Goal: Contribute content: Add original content to the website for others to see

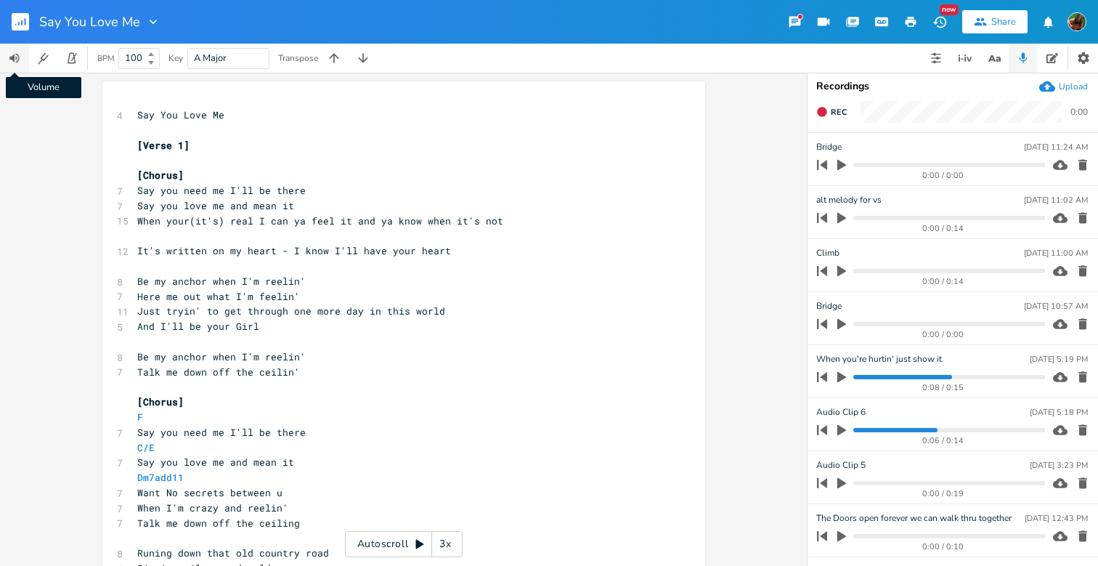
scroll to position [3, 0]
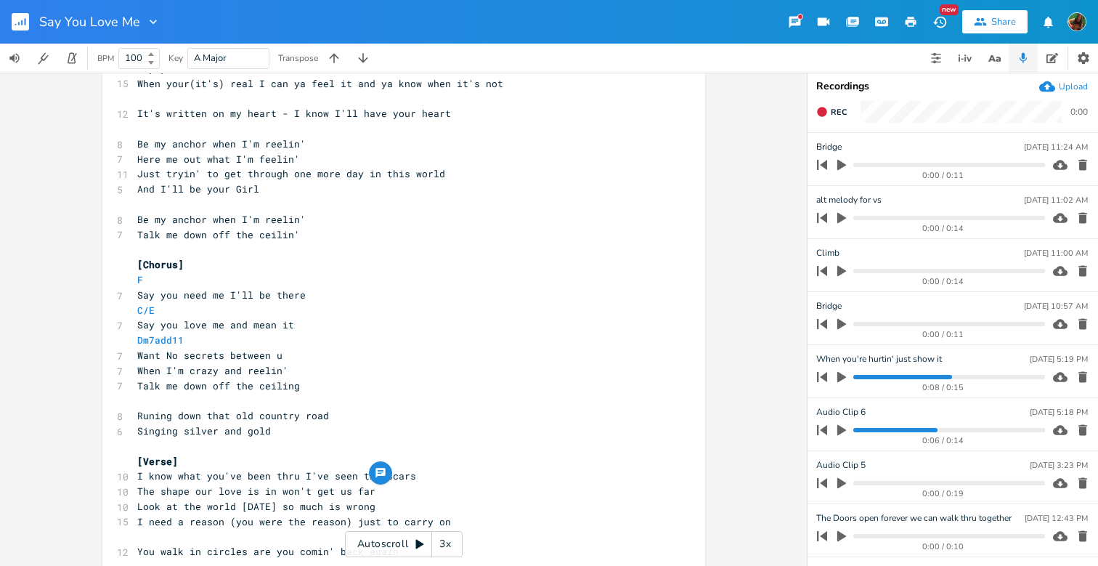
click at [30, 23] on button "button" at bounding box center [26, 21] width 29 height 35
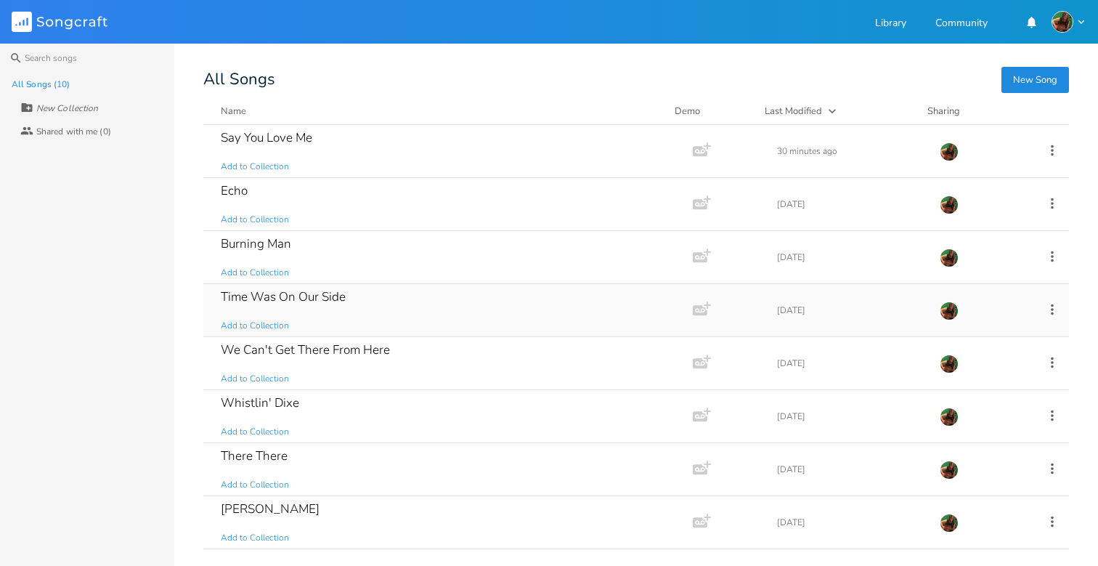
click at [302, 293] on div "Time Was On Our Side" at bounding box center [283, 297] width 125 height 12
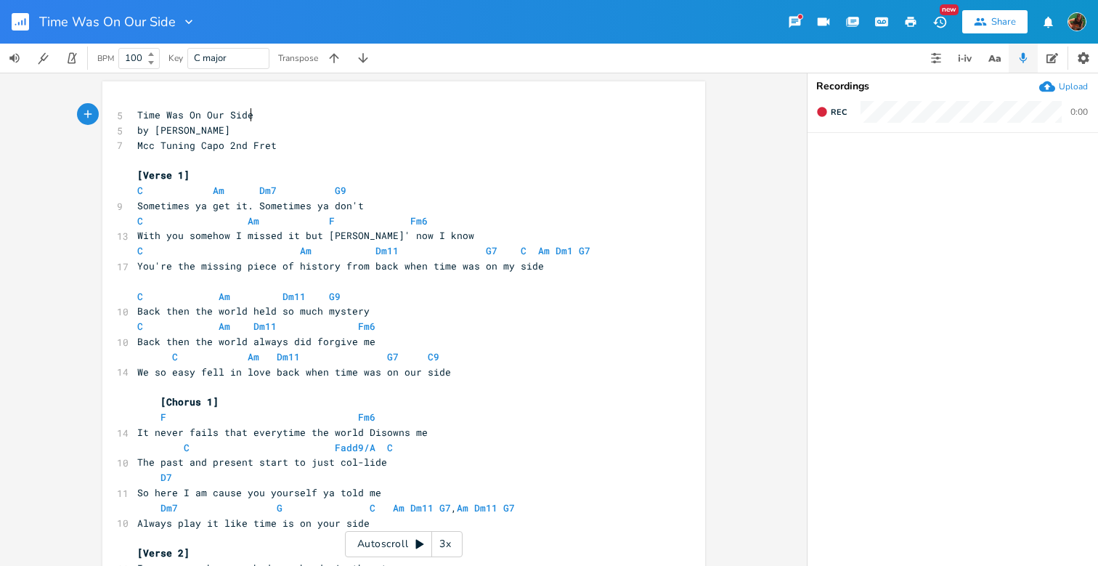
click at [219, 174] on pre "[Verse 1]" at bounding box center [396, 175] width 524 height 15
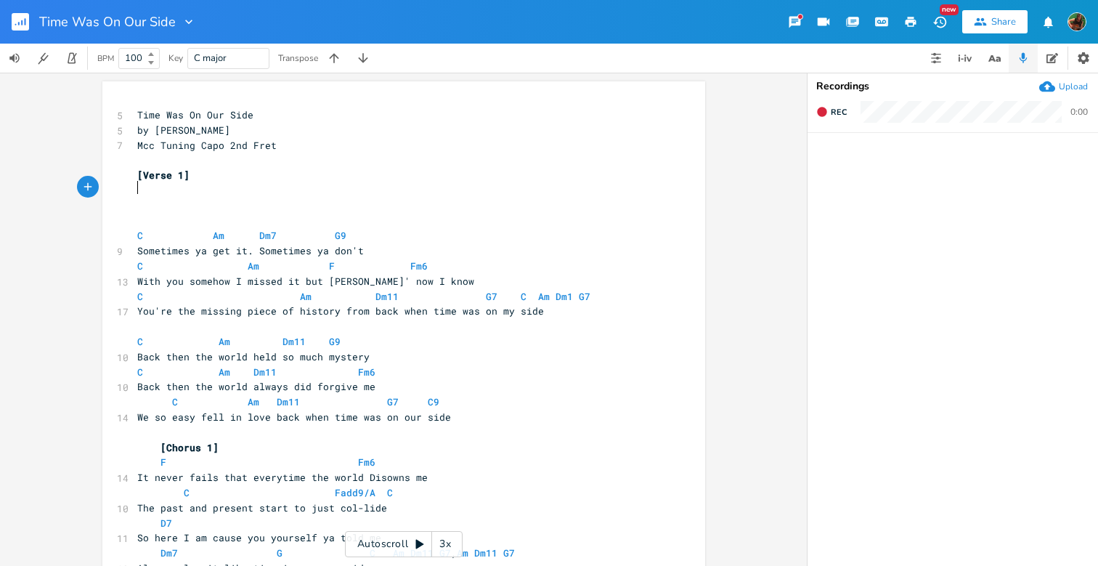
type textarea "I"
type textarea "DO I"
type textarea "O I"
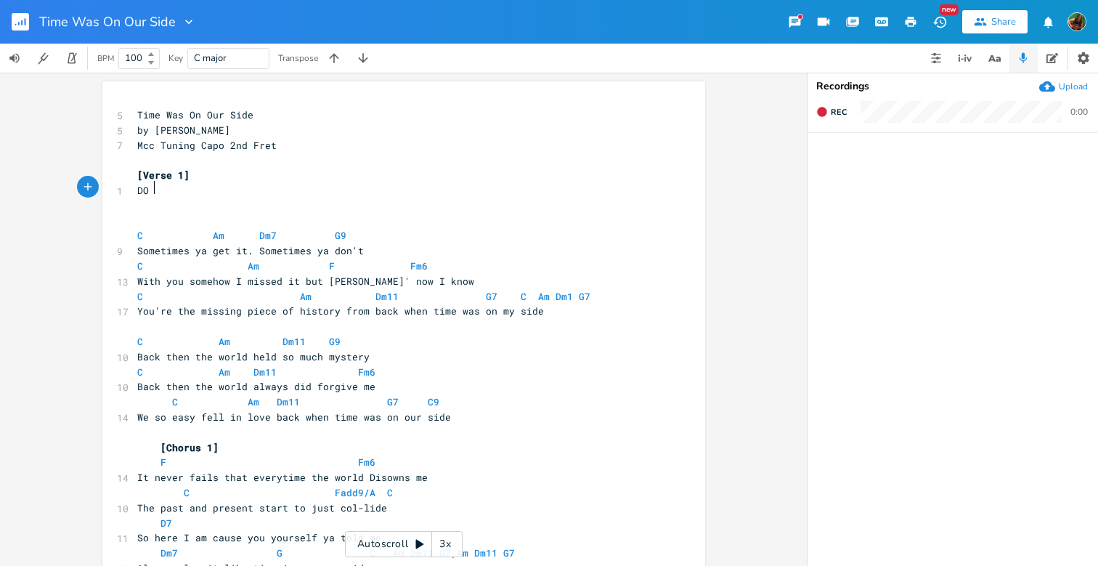
scroll to position [0, 12]
type textarea "o I remembery"
type textarea "you? I sure"
type textarea ", sure do"
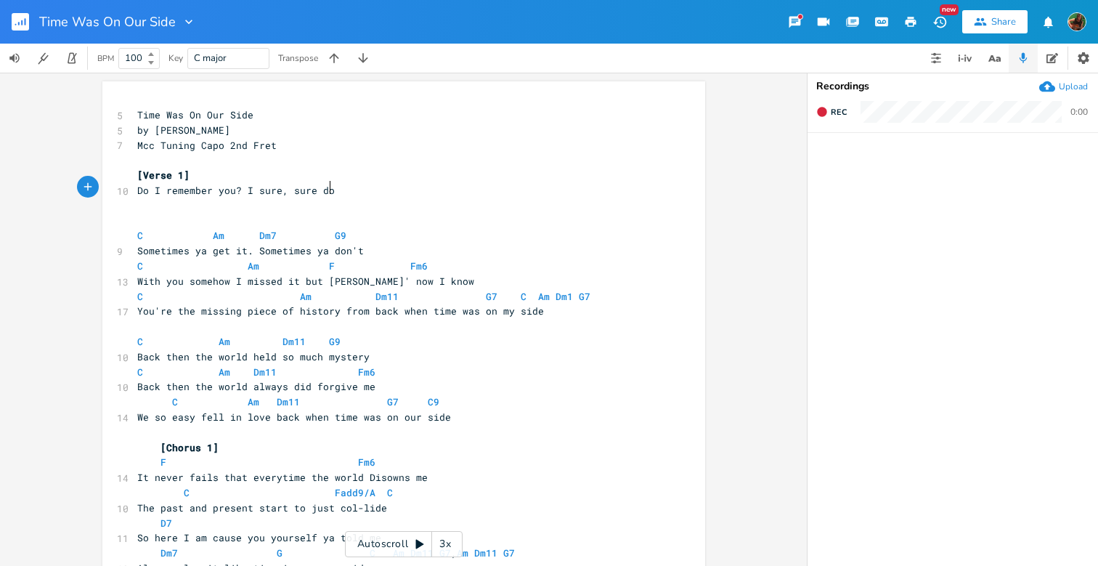
scroll to position [0, 30]
click at [1082, 86] on div "Upload" at bounding box center [1073, 87] width 29 height 12
click at [357, 194] on pre "Do I remember you? I sure, sure do" at bounding box center [396, 190] width 524 height 15
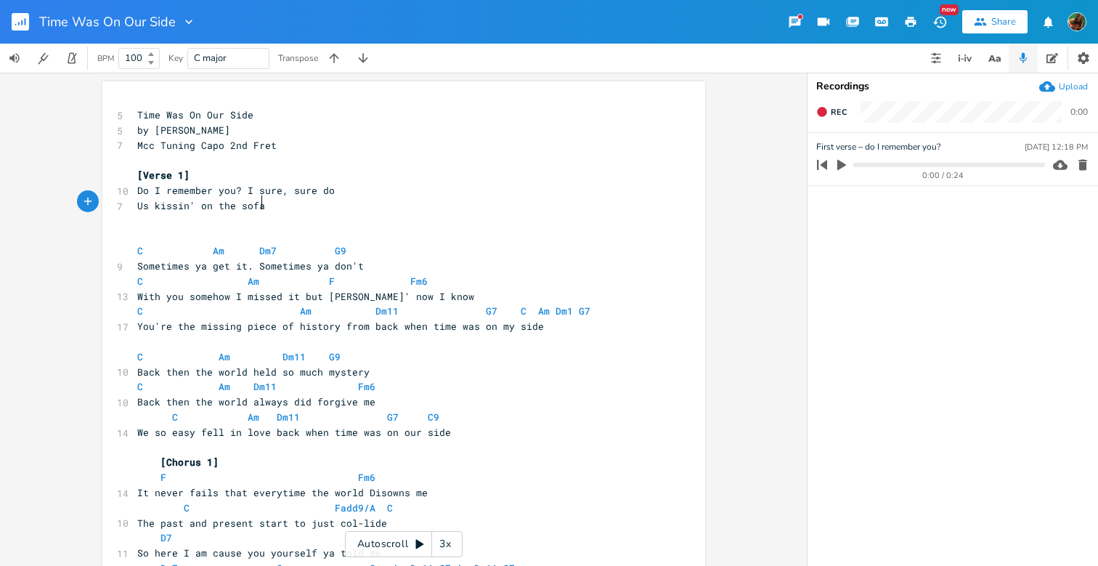
type textarea "Us kissin' on the sofa"
type textarea "m"
type textarea ", you and that blue tatoo"
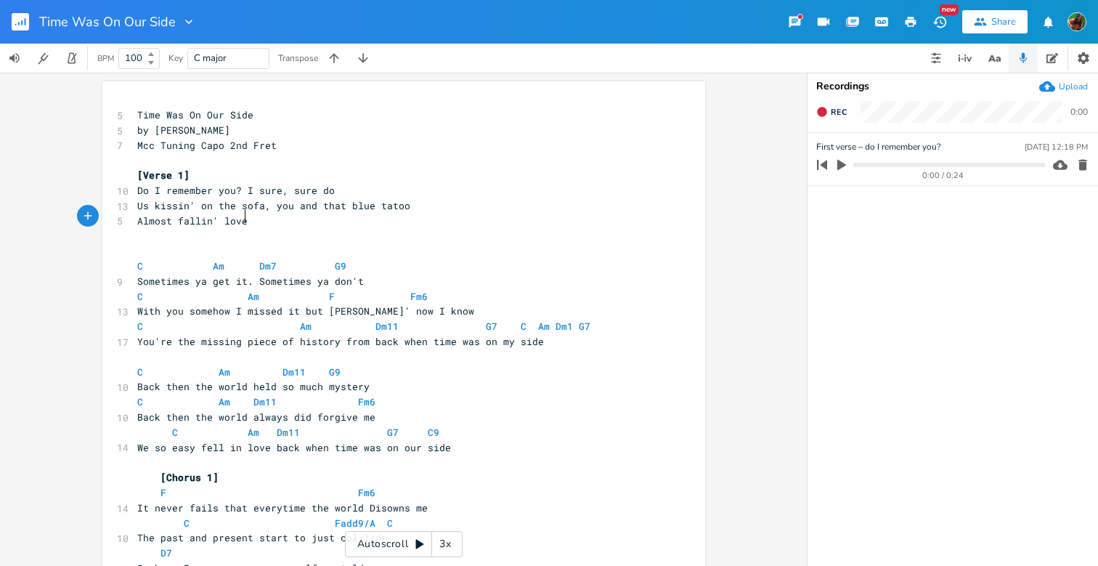
scroll to position [0, 65]
type textarea "Almost fallin' love, back when time was on our side"
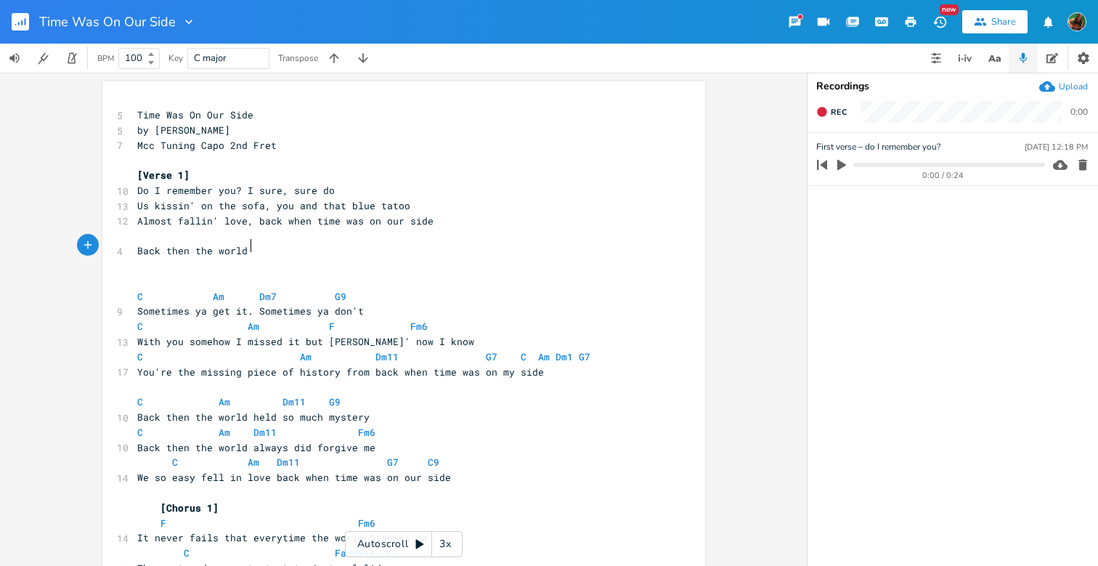
type textarea "Back then the world h"
type textarea "held so much mystery"
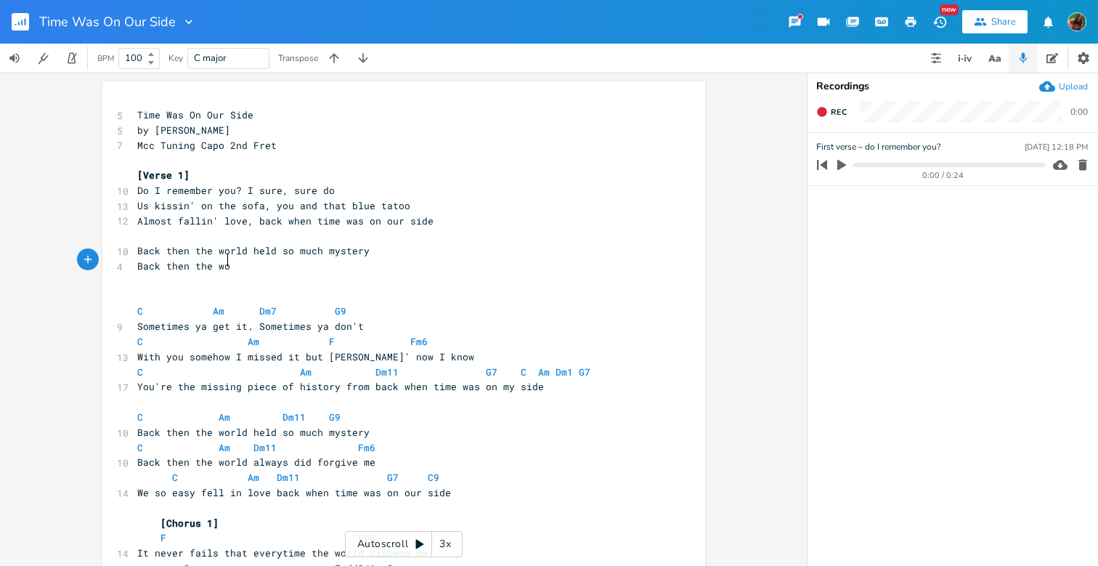
type textarea "Back then the worl"
type textarea "d always did [PERSON_NAME]"
type textarea "ve me"
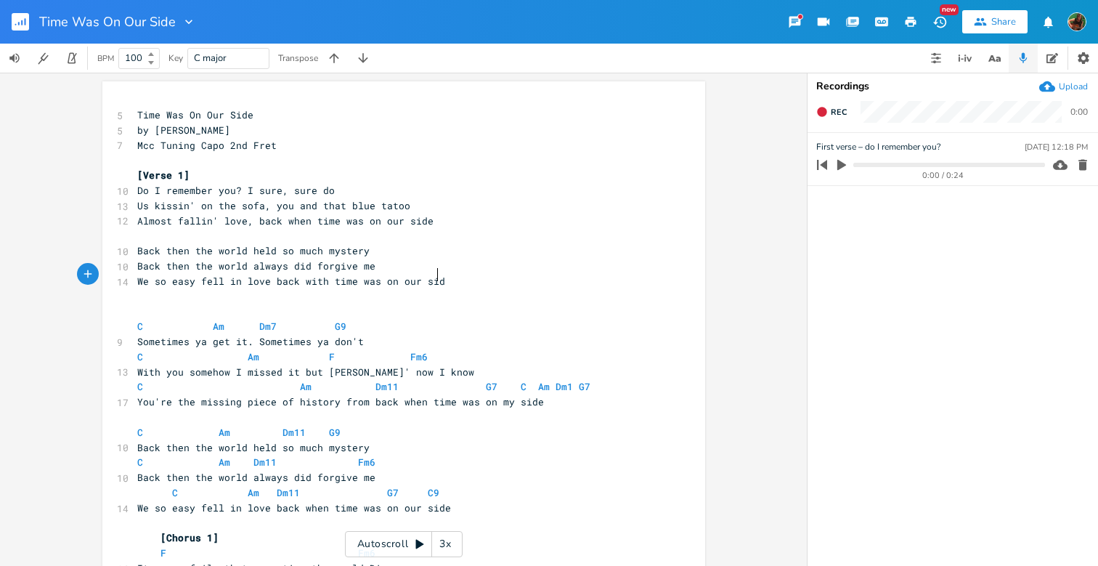
scroll to position [0, 192]
type textarea "We so easy fell in love back with time was on our side"
